Goal: Use online tool/utility

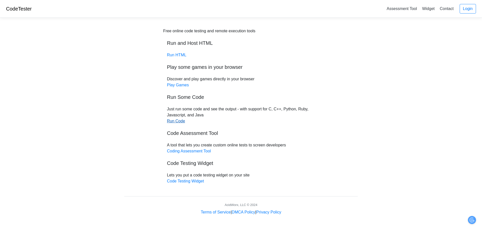
click at [175, 122] on link "Run Code" at bounding box center [176, 121] width 18 height 4
click at [177, 121] on link "Run Code" at bounding box center [176, 121] width 18 height 4
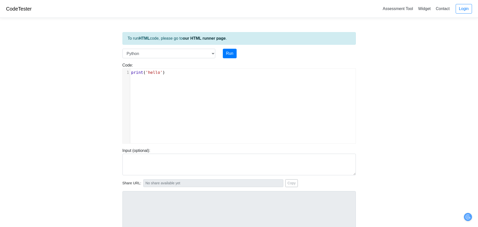
click at [154, 73] on span "'hello'" at bounding box center [153, 72] width 17 height 5
type textarea "print('hello')"
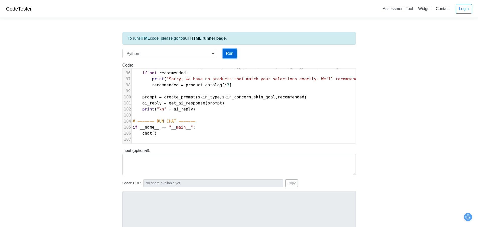
click at [233, 50] on button "Run" at bounding box center [230, 54] width 14 height 10
type input "[URL][DOMAIN_NAME]"
type textarea "Submission status: Runtime Error (NZEC) Stderr: Traceback (most recent call las…"
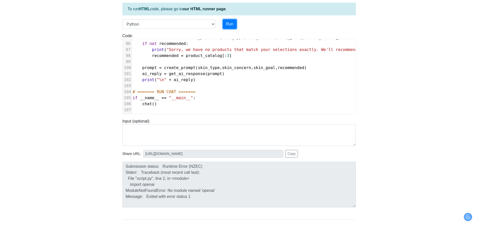
scroll to position [3, 0]
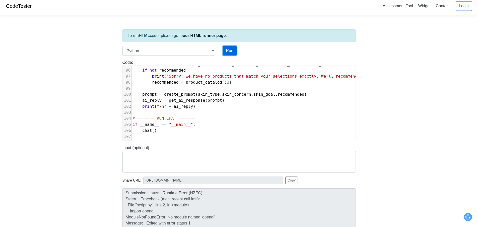
click at [231, 51] on button "Run" at bounding box center [230, 51] width 14 height 10
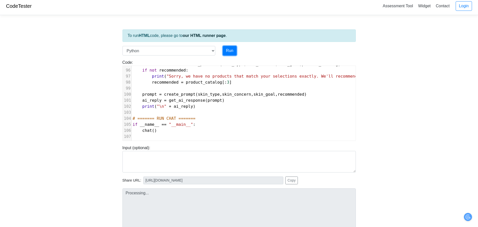
type input "[URL][DOMAIN_NAME]"
type textarea "Submission status: Runtime Error (NZEC) Stderr: Traceback (most recent call las…"
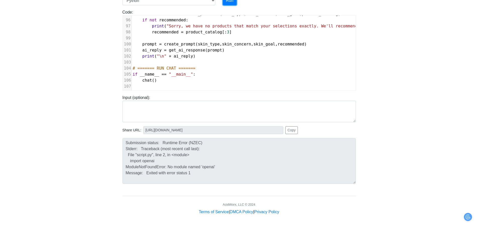
scroll to position [6, 0]
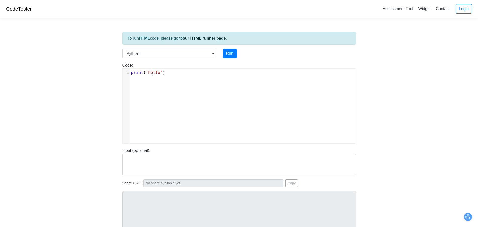
click at [152, 73] on span "'hello'" at bounding box center [153, 72] width 17 height 5
type textarea "print('hello')"
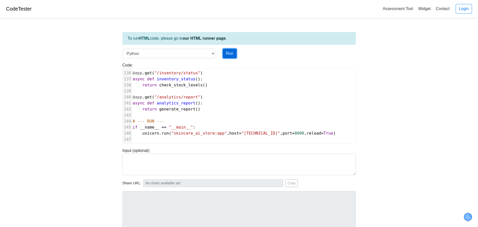
click at [227, 52] on button "Run" at bounding box center [230, 54] width 14 height 10
type input "https://codetester.io/runner?s=MRW4neGBXk"
type textarea "Submission status: Runtime Error (NZEC) Stderr: Traceback (most recent call las…"
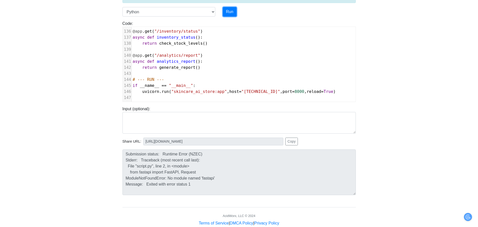
scroll to position [53, 0]
